Goal: Task Accomplishment & Management: Complete application form

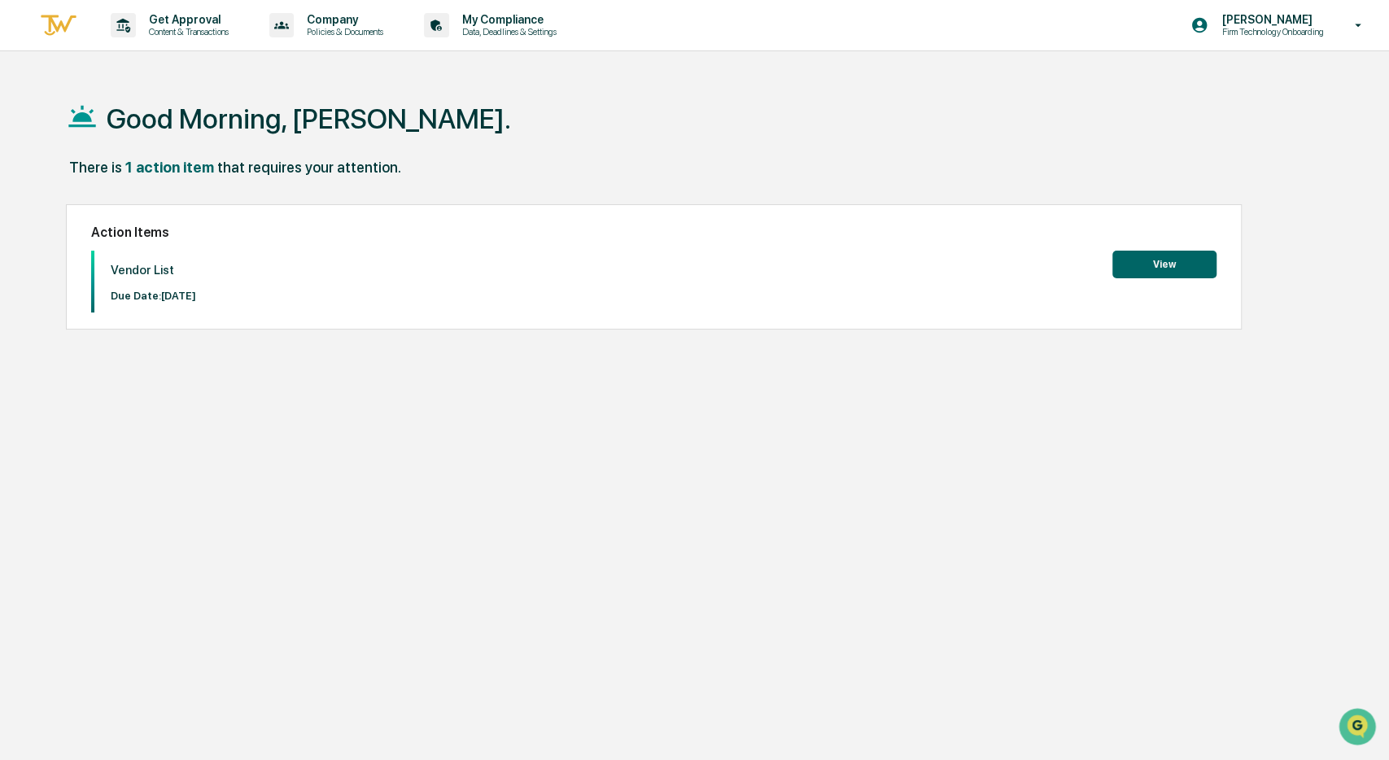
click at [1145, 260] on button "View" at bounding box center [1164, 265] width 104 height 28
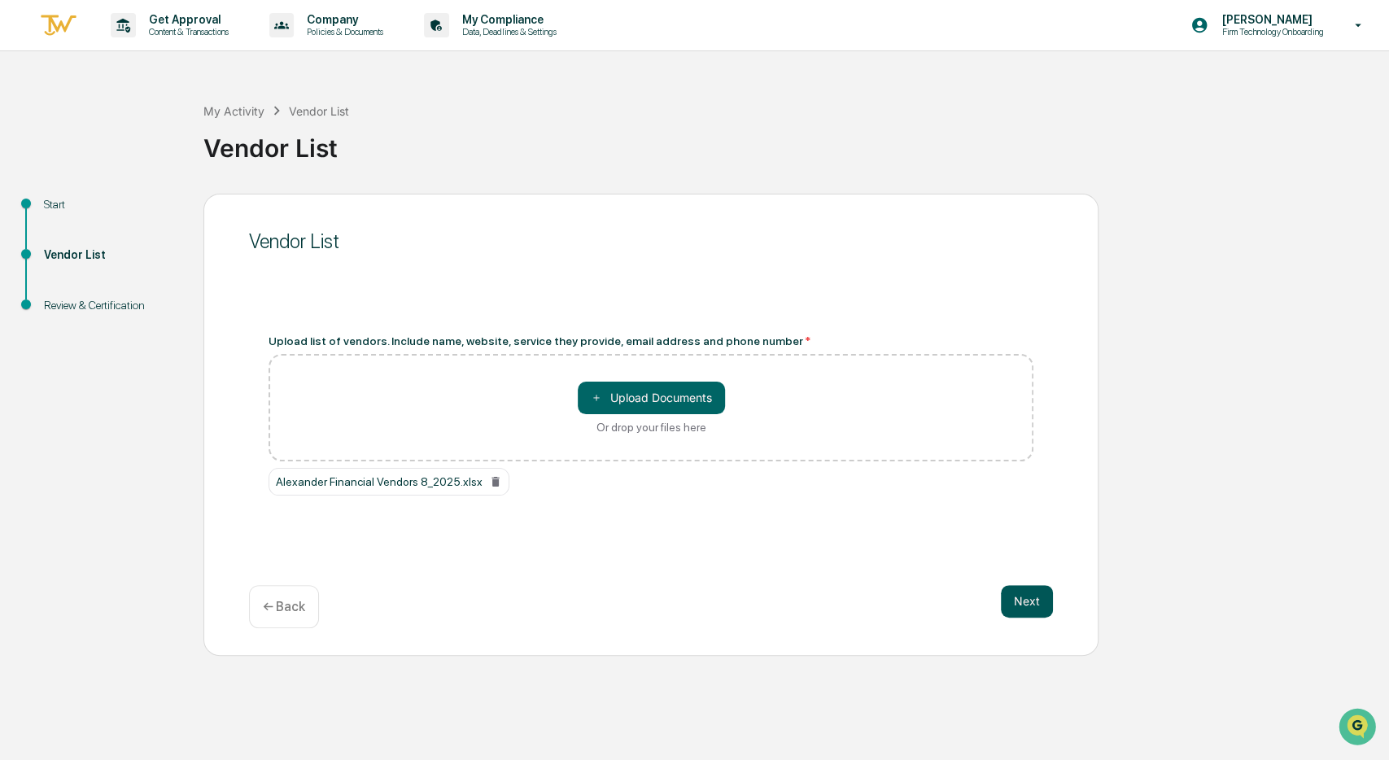
click at [1025, 603] on button "Next" at bounding box center [1027, 601] width 52 height 33
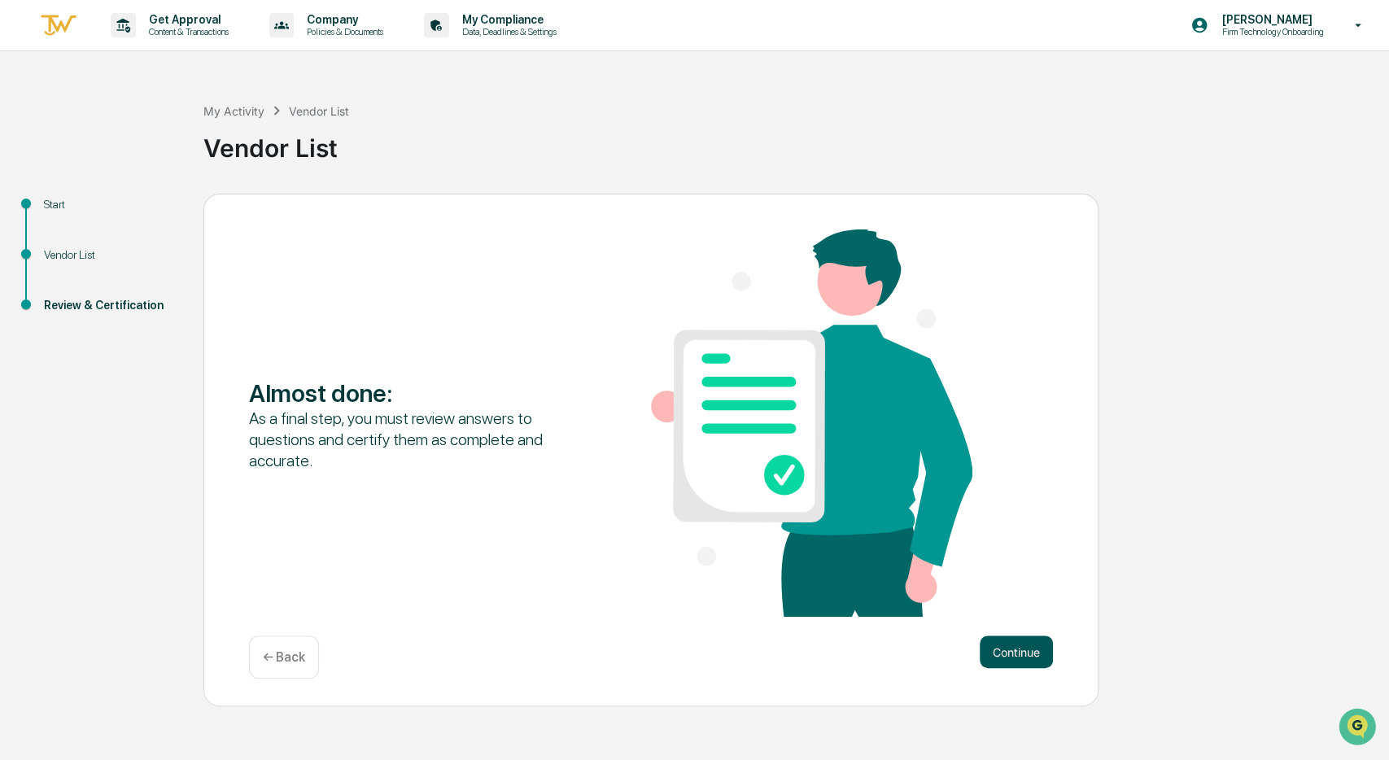
click at [1016, 653] on button "Continue" at bounding box center [1016, 652] width 73 height 33
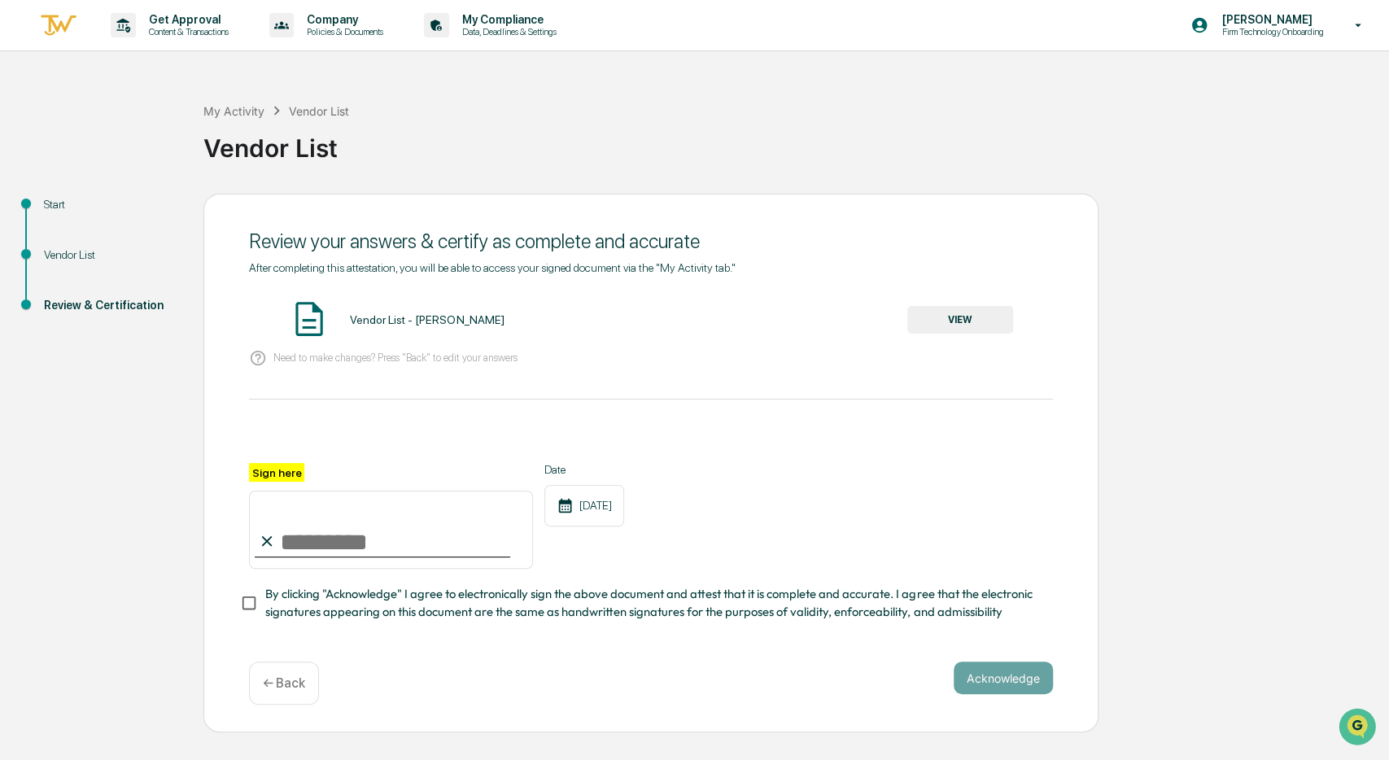
click at [948, 314] on button "VIEW" at bounding box center [960, 320] width 106 height 28
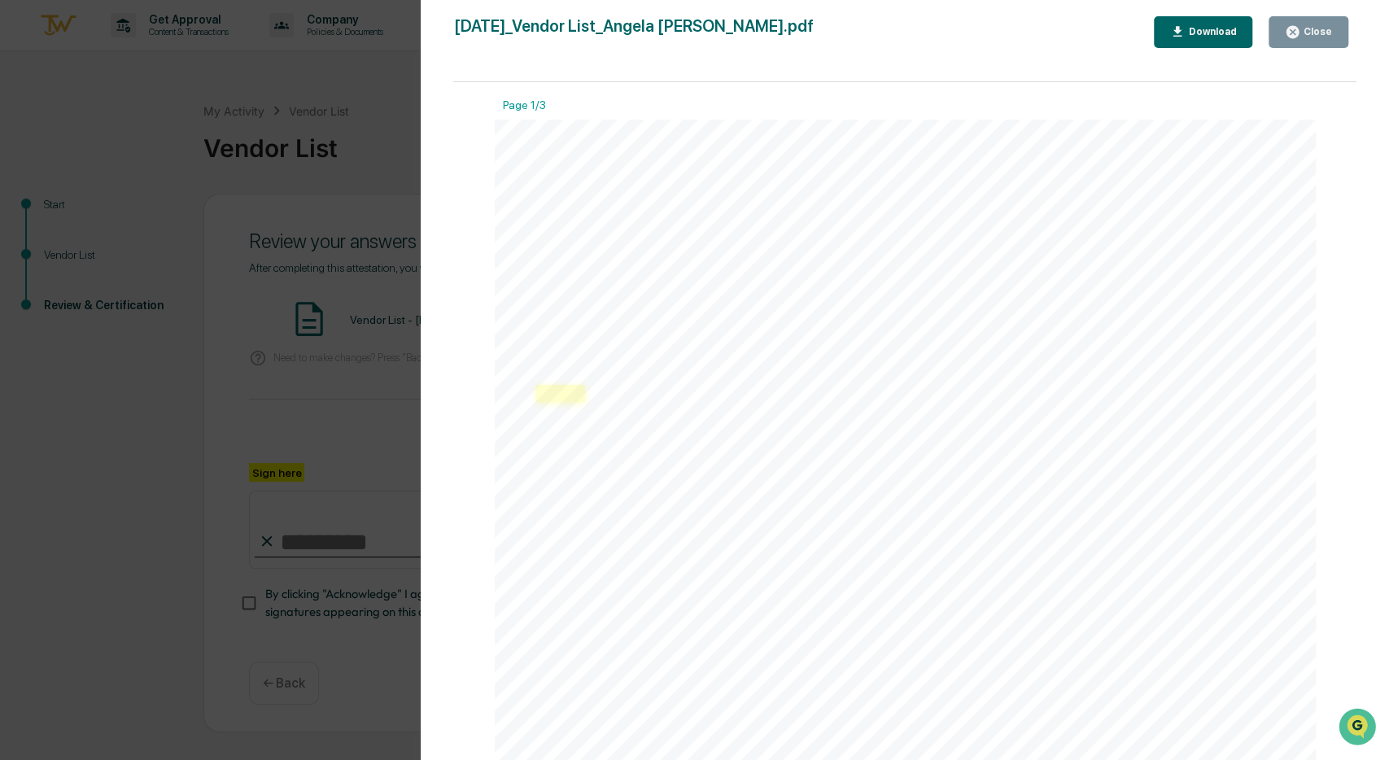
click at [557, 385] on link at bounding box center [560, 393] width 49 height 17
click at [1298, 28] on icon "button" at bounding box center [1293, 32] width 12 height 12
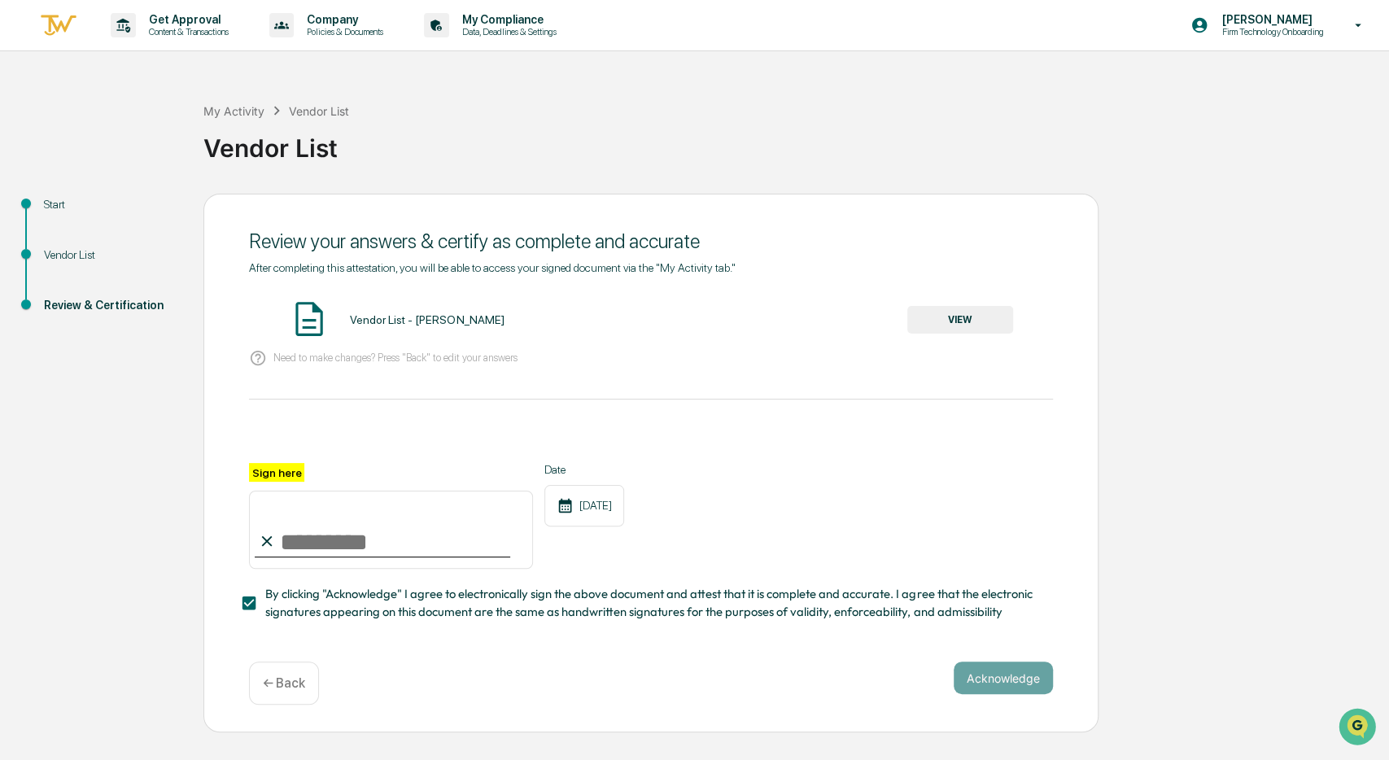
click at [314, 542] on input "Sign here" at bounding box center [391, 530] width 284 height 78
type input "**********"
click at [991, 668] on button "Acknowledge" at bounding box center [1003, 678] width 99 height 33
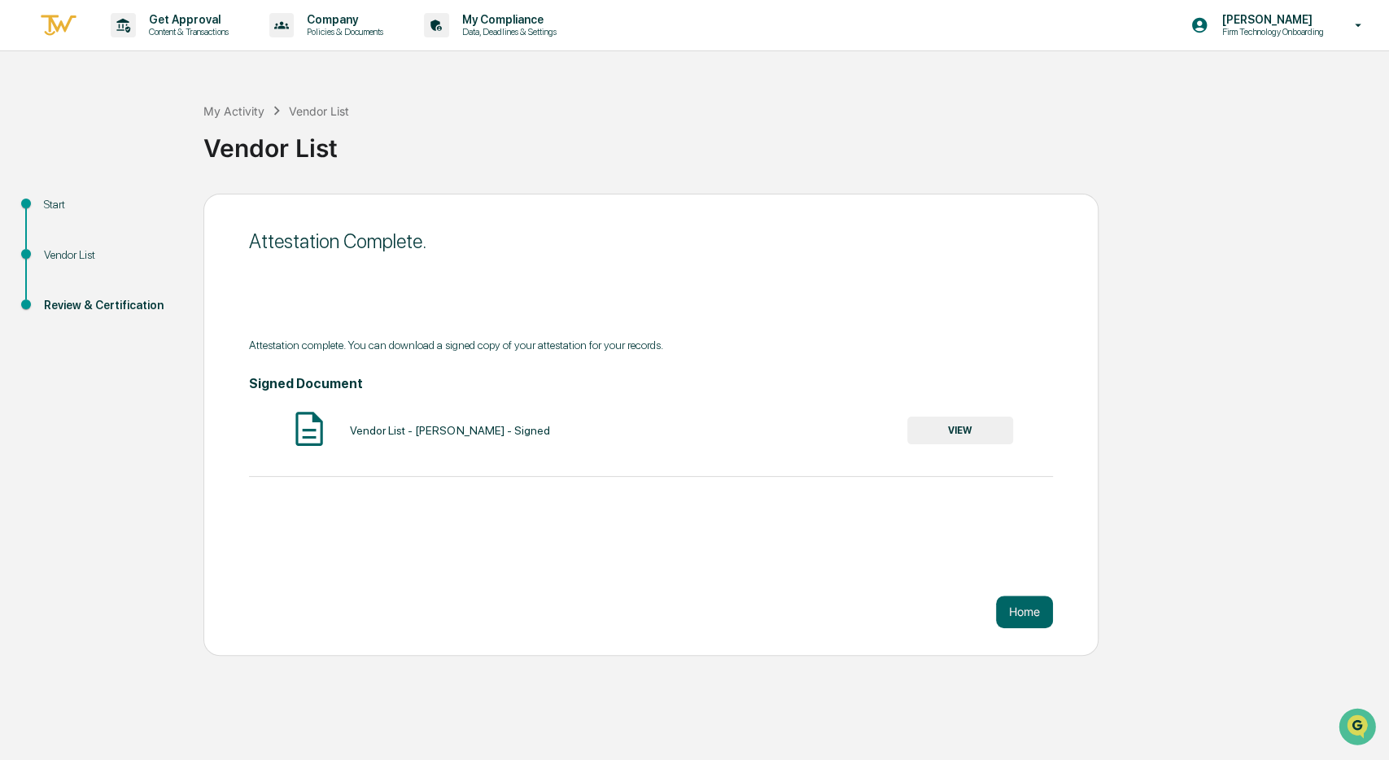
click at [972, 422] on button "VIEW" at bounding box center [960, 431] width 106 height 28
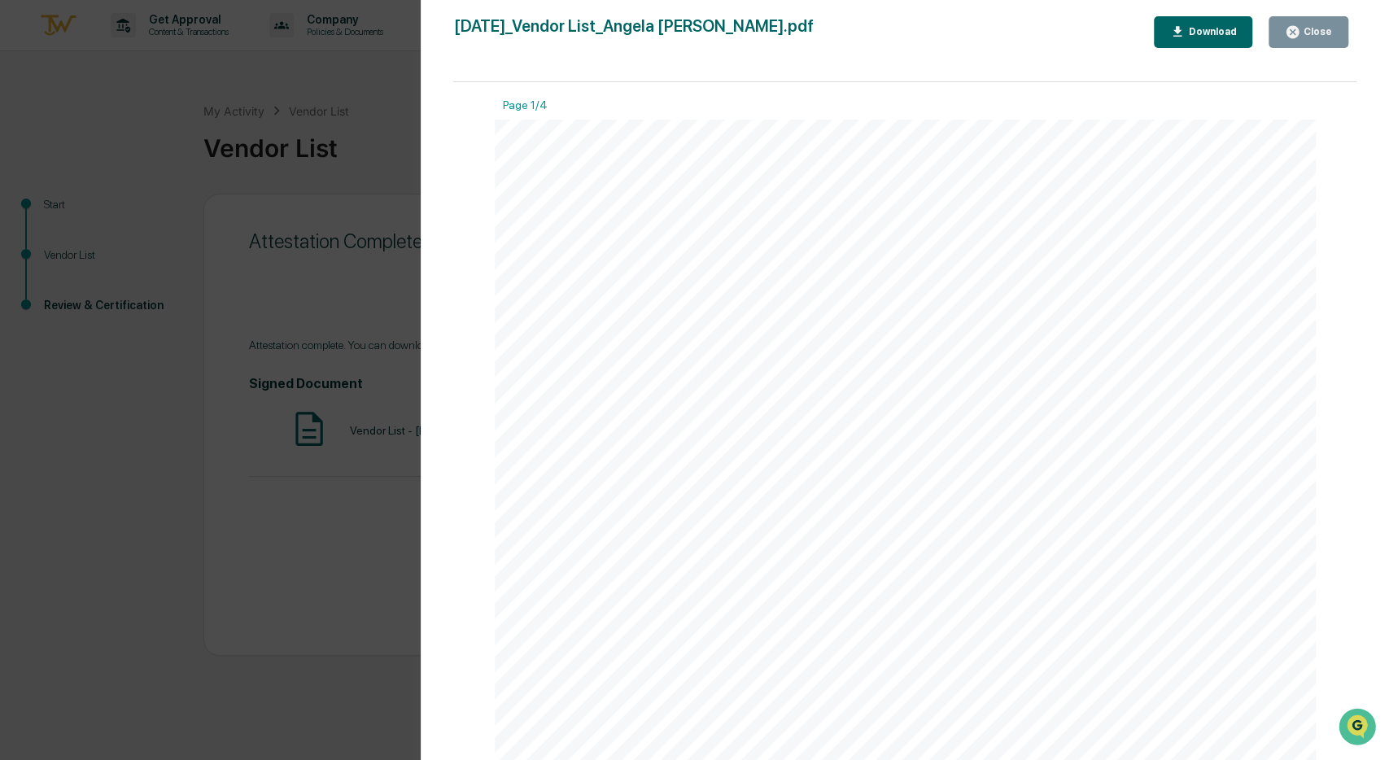
click at [1293, 28] on icon "button" at bounding box center [1293, 32] width 12 height 12
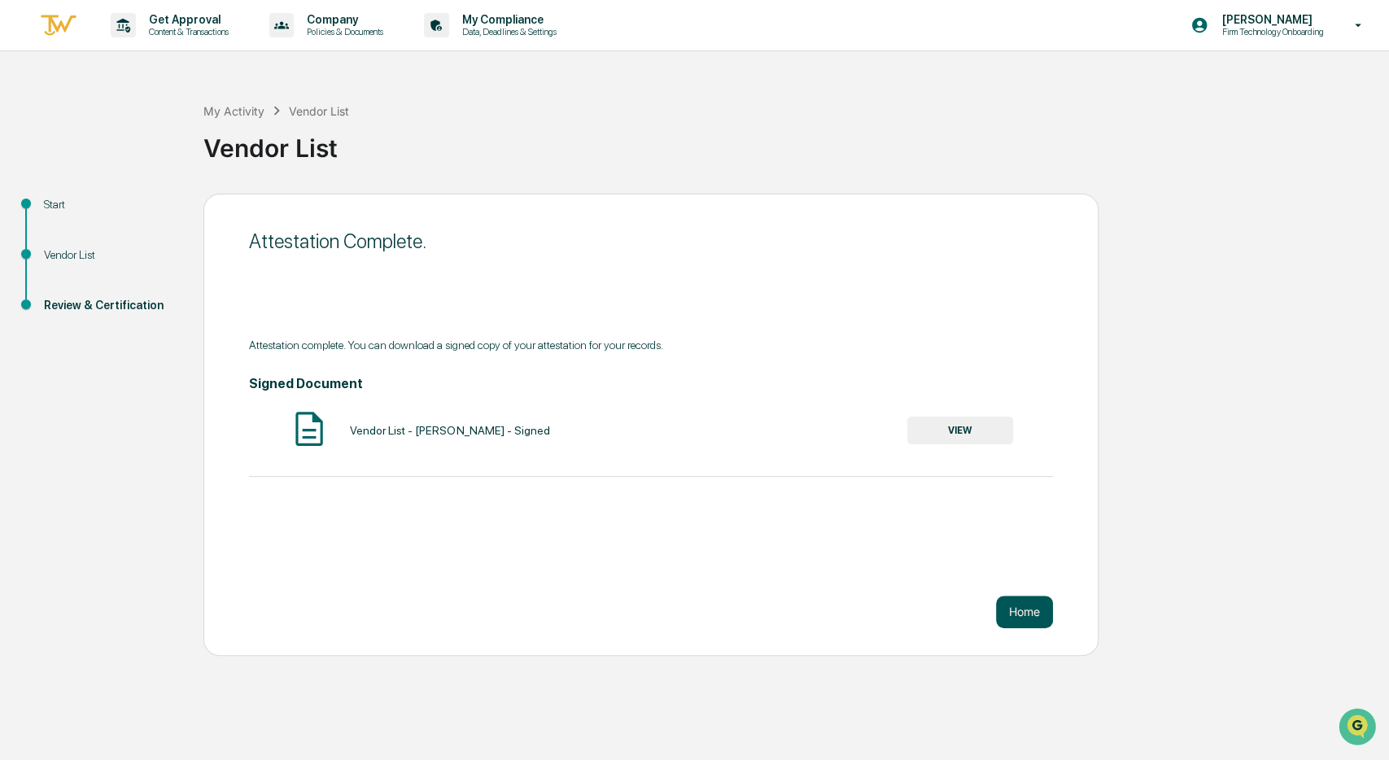
click at [1013, 614] on button "Home" at bounding box center [1024, 612] width 57 height 33
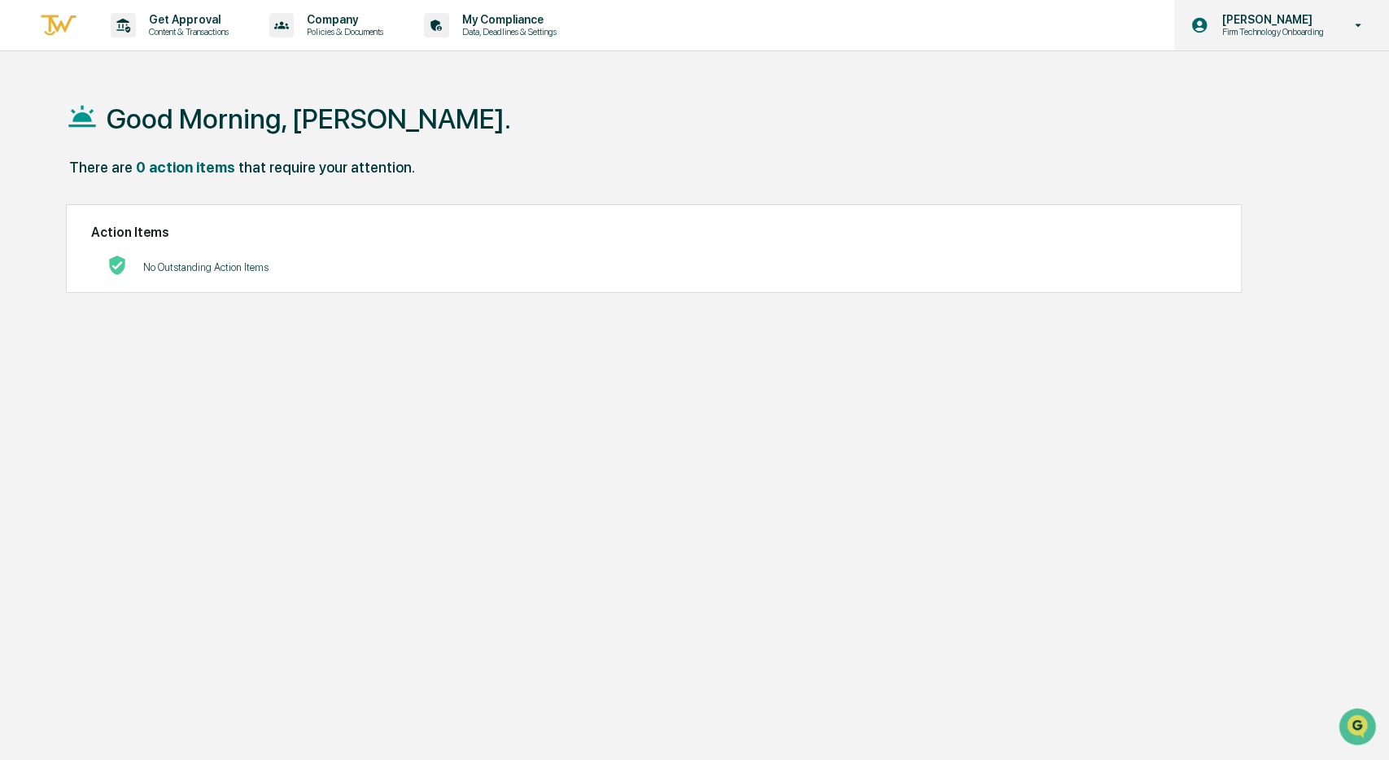
click at [1261, 21] on p "[PERSON_NAME]" at bounding box center [1269, 19] width 123 height 13
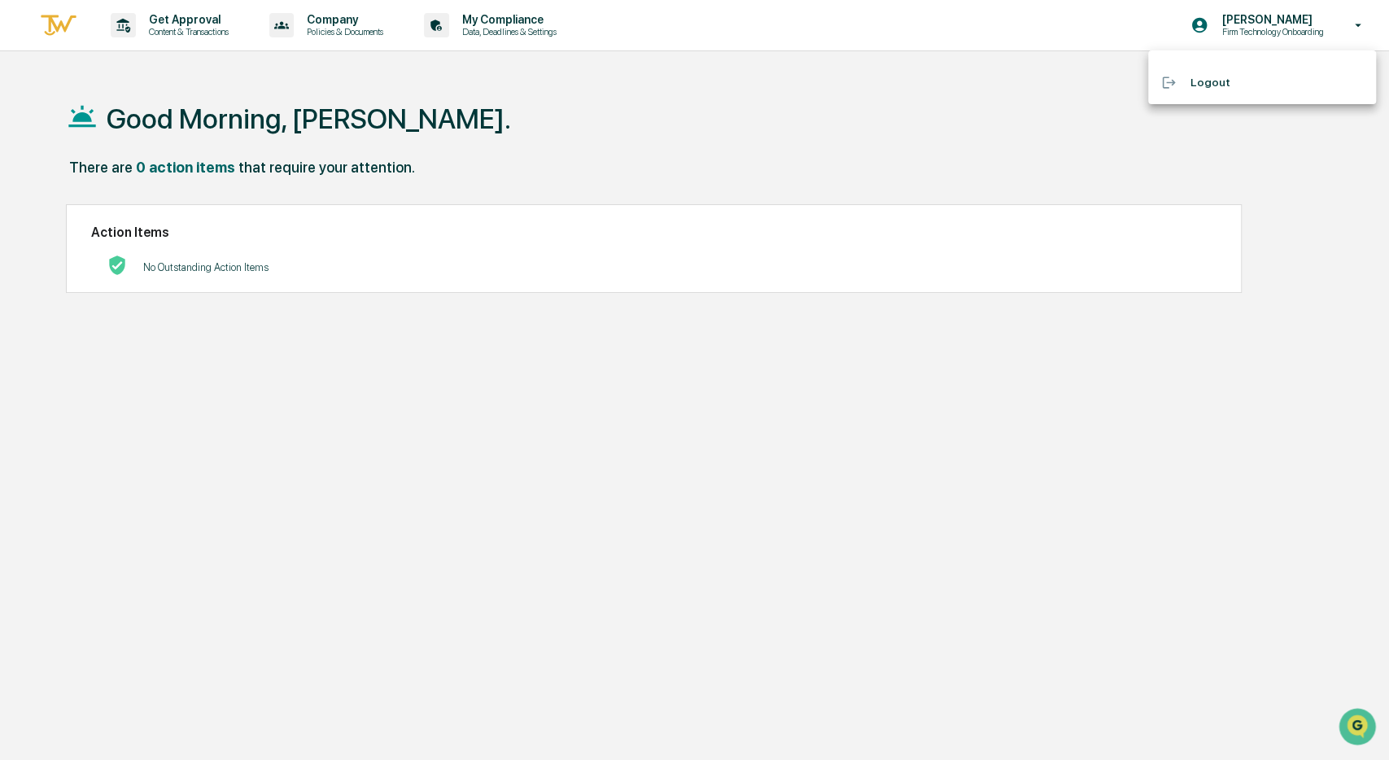
click at [1213, 81] on li "Logout" at bounding box center [1262, 83] width 228 height 30
